Goal: Information Seeking & Learning: Find contact information

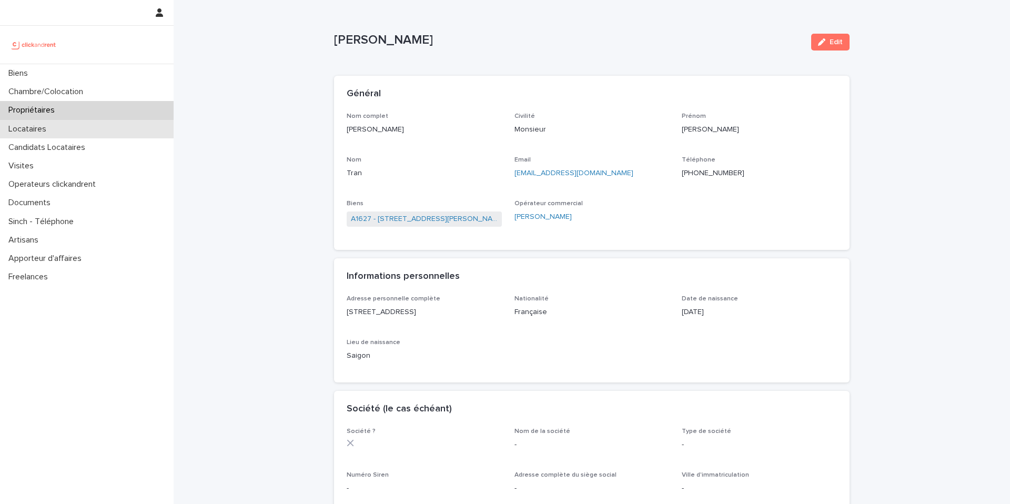
click at [83, 129] on div "Locataires" at bounding box center [87, 129] width 174 height 18
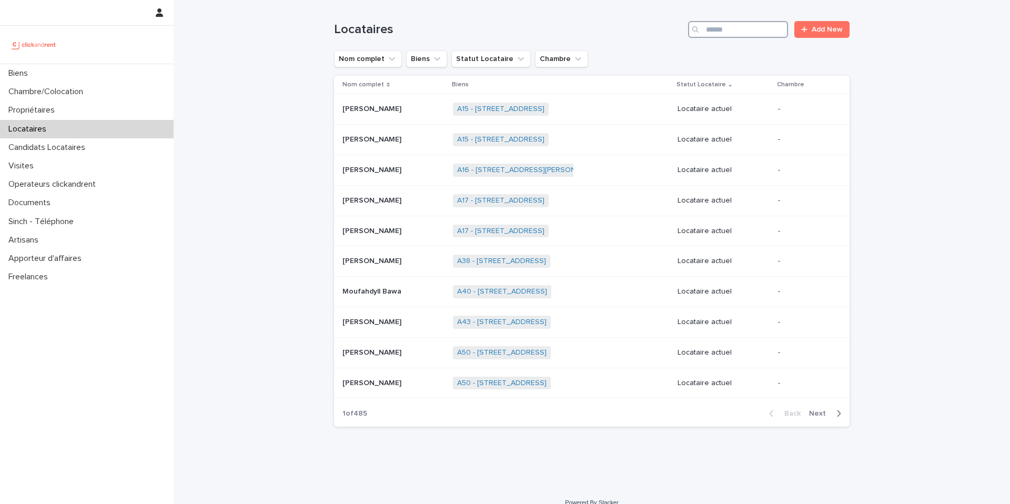
click at [738, 26] on input "Search" at bounding box center [738, 29] width 100 height 17
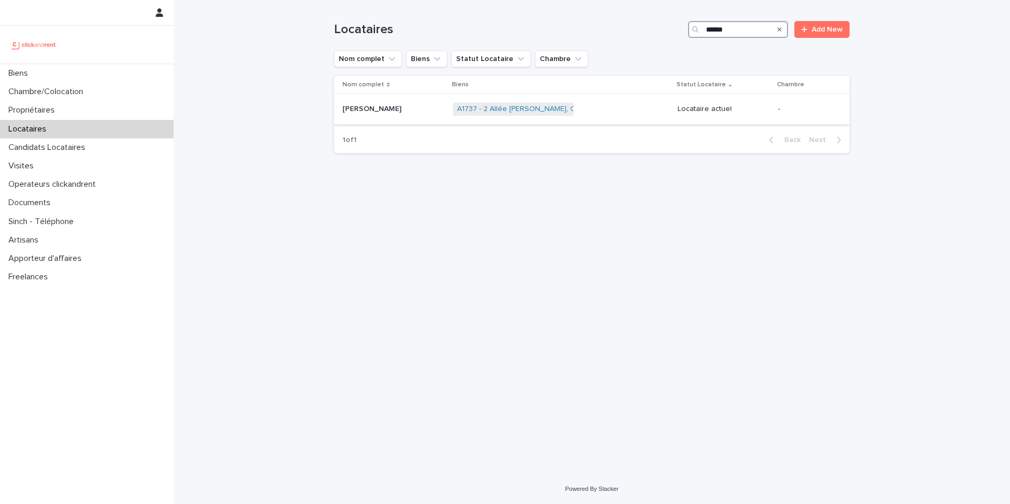
type input "******"
click at [605, 108] on div "A1737 - 2 Allée [PERSON_NAME], Colombes 92700 + 0" at bounding box center [561, 109] width 216 height 22
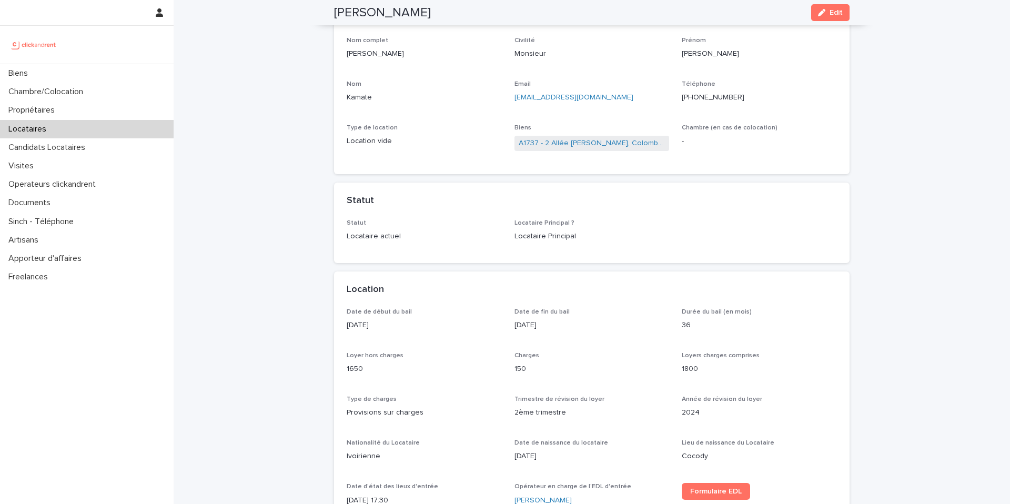
scroll to position [73, 0]
click at [613, 148] on link "A1737 - 2 Allée [PERSON_NAME], Colombes 92700" at bounding box center [592, 146] width 147 height 11
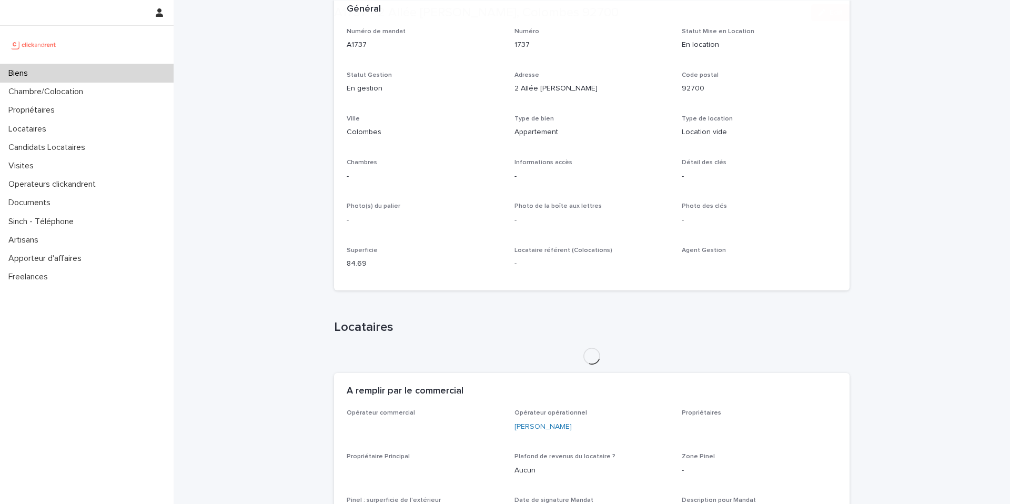
scroll to position [91, 0]
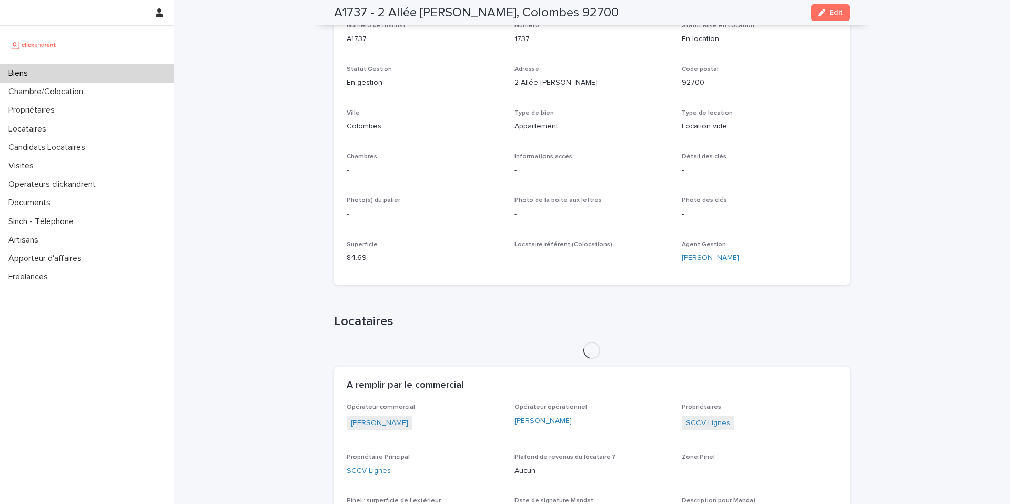
click at [545, 233] on div "Numéro de mandat A1737 Numéro 1737 Statut Mise en Location En location Statut G…" at bounding box center [592, 147] width 490 height 250
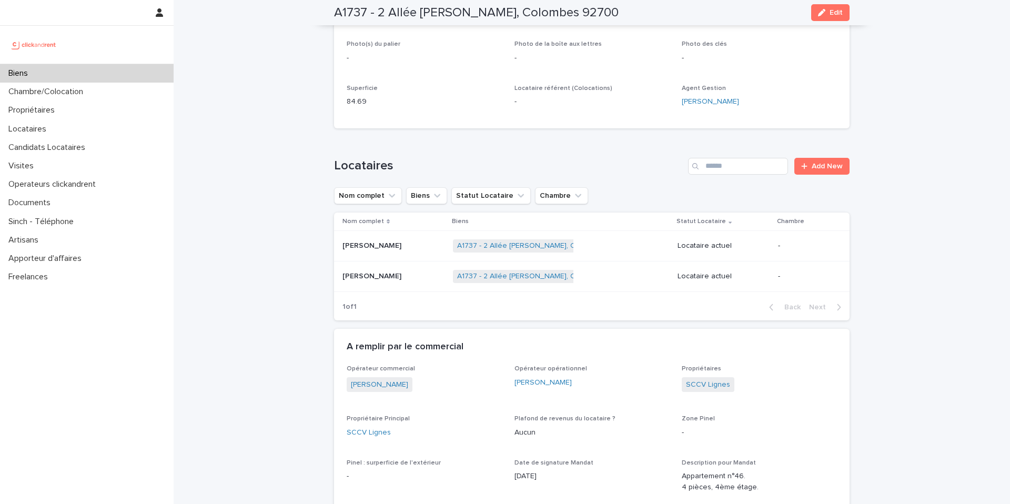
scroll to position [314, 0]
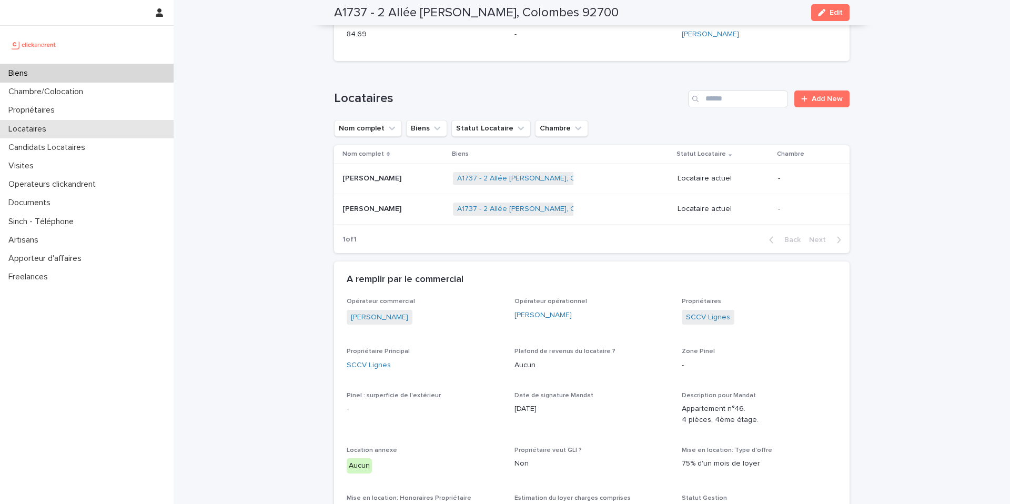
click at [87, 122] on div "Locataires" at bounding box center [87, 129] width 174 height 18
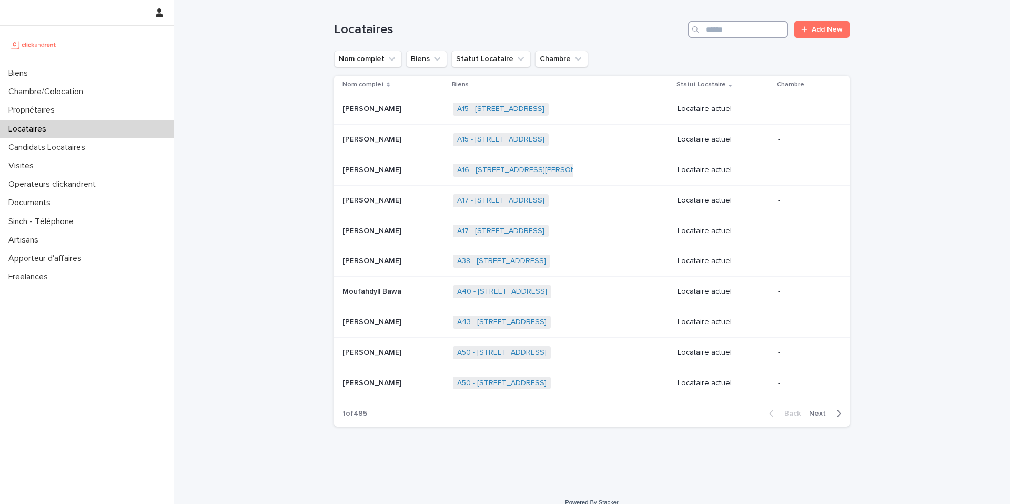
click at [719, 29] on input "Search" at bounding box center [738, 29] width 100 height 17
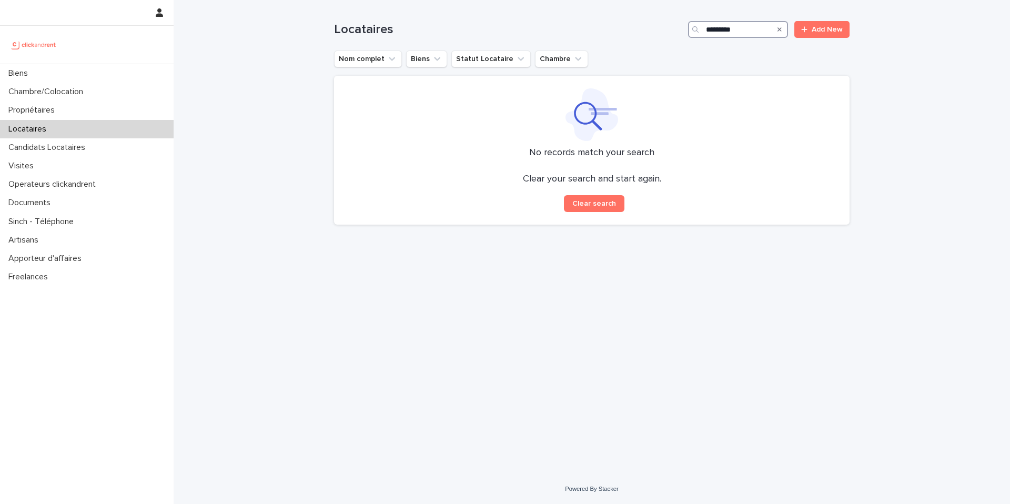
type input "*********"
click at [780, 27] on icon "Search" at bounding box center [780, 29] width 4 height 6
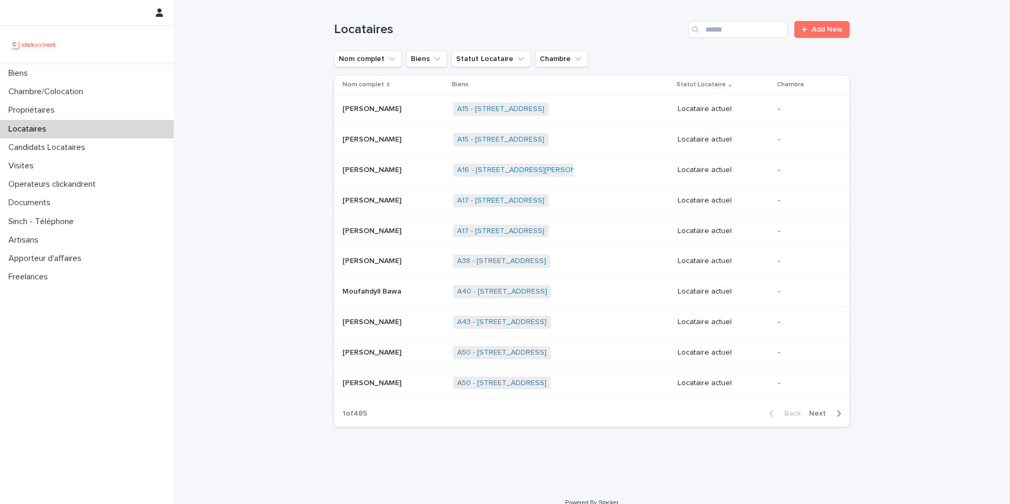
click at [700, 35] on div "Search" at bounding box center [696, 29] width 17 height 17
click at [721, 35] on input "Search" at bounding box center [738, 29] width 100 height 17
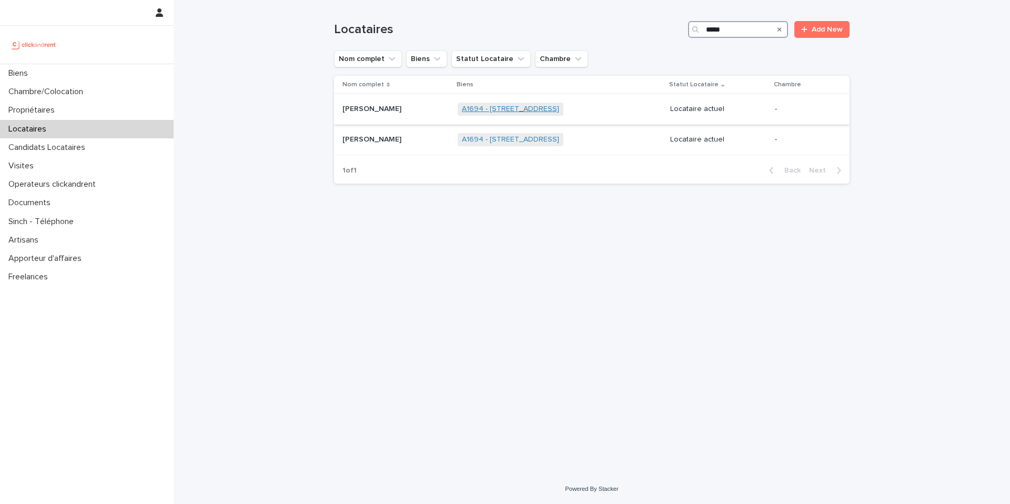
type input "*****"
click at [559, 105] on link "A1694 - [STREET_ADDRESS]" at bounding box center [510, 109] width 97 height 9
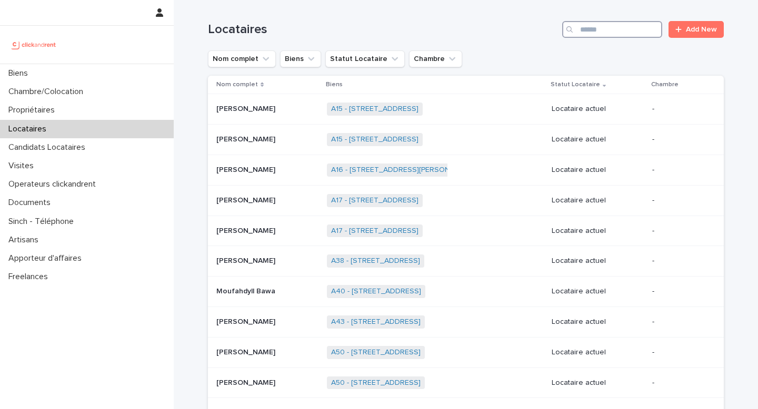
click at [600, 27] on input "Search" at bounding box center [612, 29] width 100 height 17
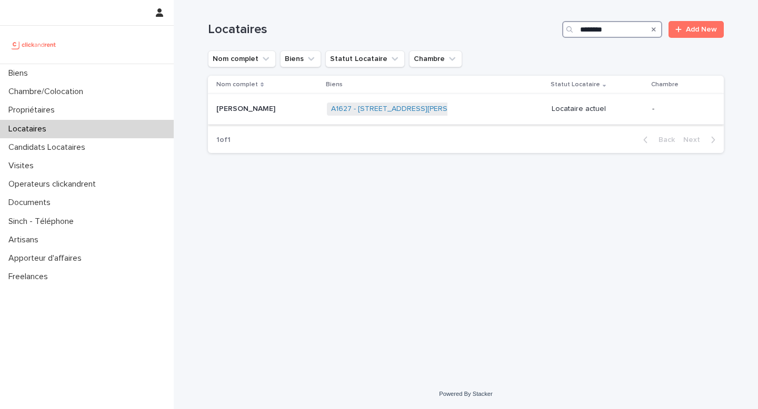
type input "********"
click at [464, 111] on div "A1627 - 20 boulevard Déodat de Séverac, Colomiers 31770 + 0" at bounding box center [435, 109] width 216 height 22
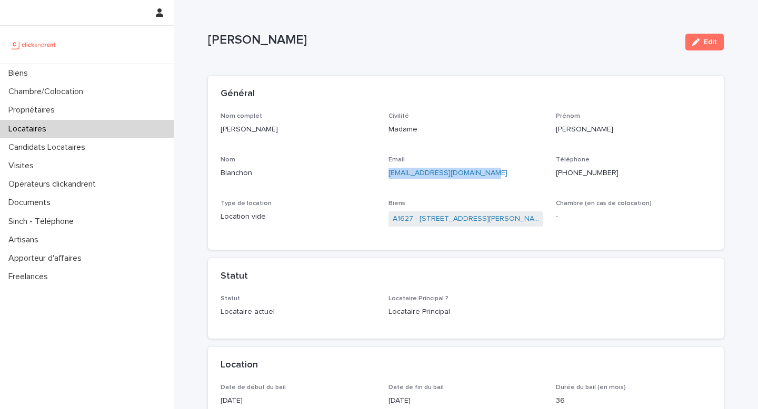
drag, startPoint x: 489, startPoint y: 173, endPoint x: 390, endPoint y: 174, distance: 98.9
click at [390, 174] on p "marie.blanchon24@gmail.com" at bounding box center [465, 173] width 155 height 11
copy link "marie.blanchon24@gmail.com"
click at [620, 174] on p "+33664227571" at bounding box center [633, 173] width 155 height 11
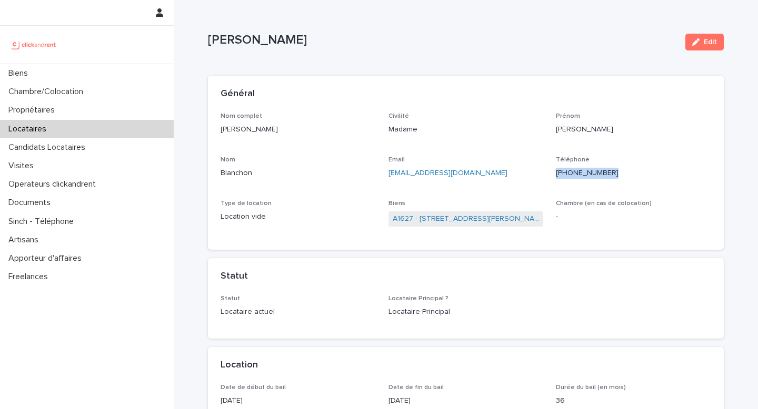
click at [620, 174] on p "+33664227571" at bounding box center [633, 173] width 155 height 11
copy ringoverc2c-number-84e06f14122c "+33664227571"
